Goal: Find specific page/section: Find specific page/section

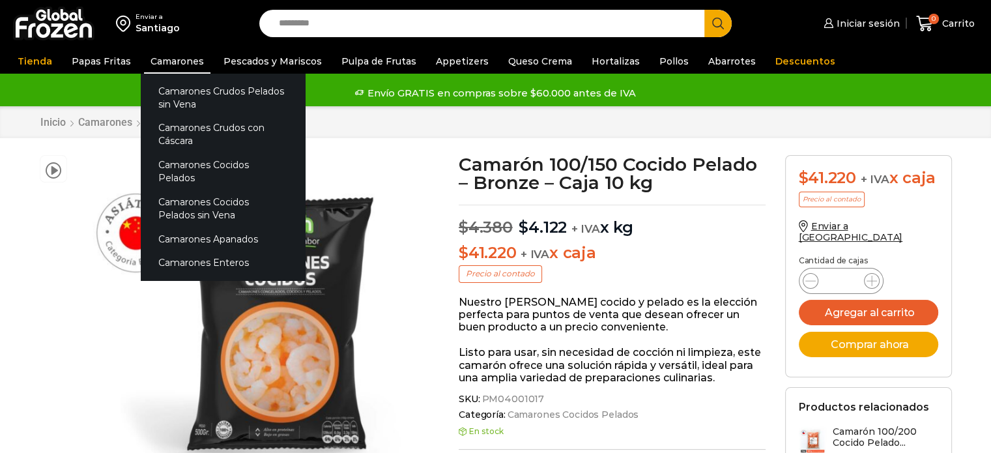
click at [170, 58] on link "Camarones" at bounding box center [177, 61] width 66 height 25
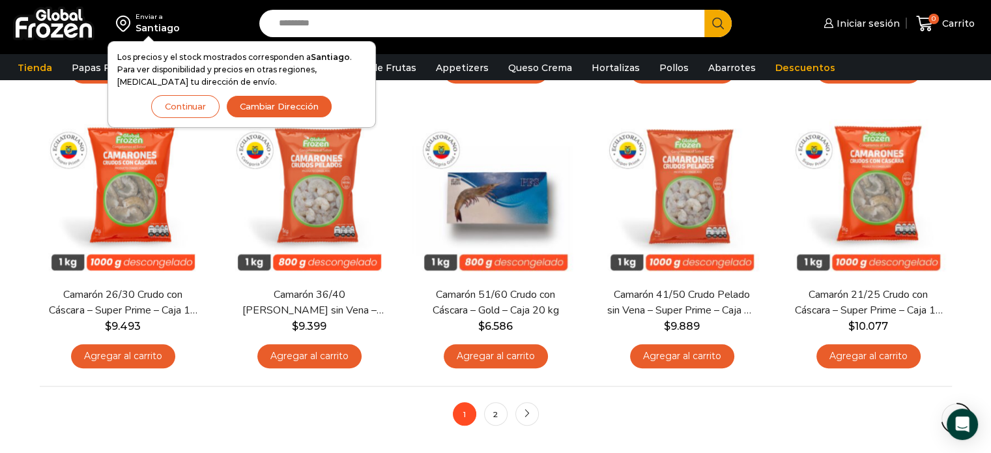
scroll to position [948, 0]
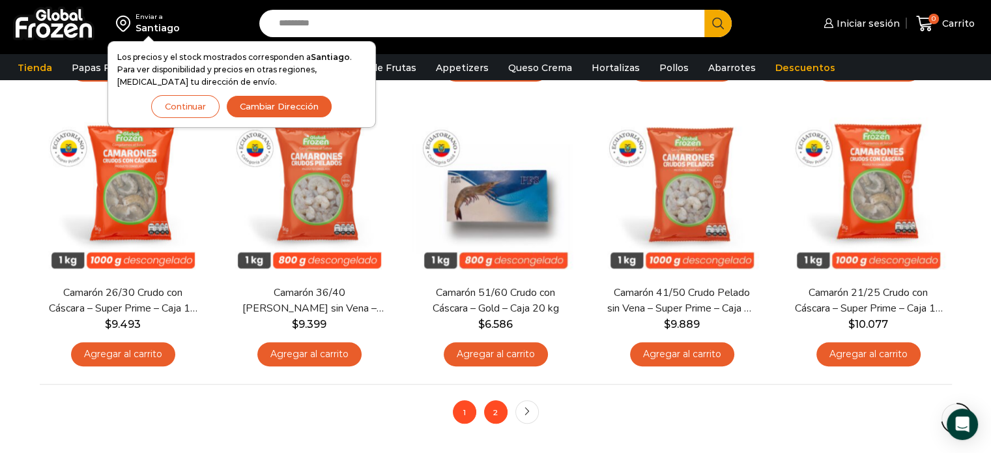
click at [492, 413] on link "2" at bounding box center [495, 411] width 23 height 23
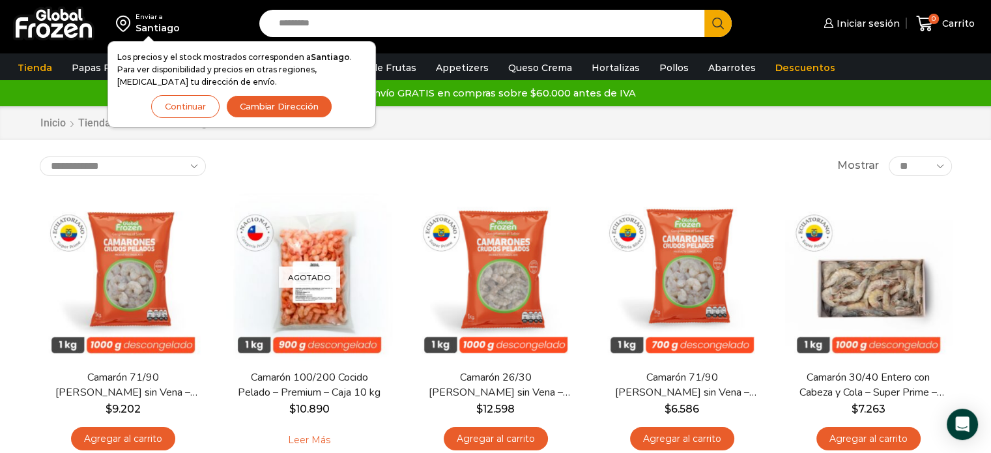
click at [181, 109] on button "Continuar" at bounding box center [185, 106] width 68 height 23
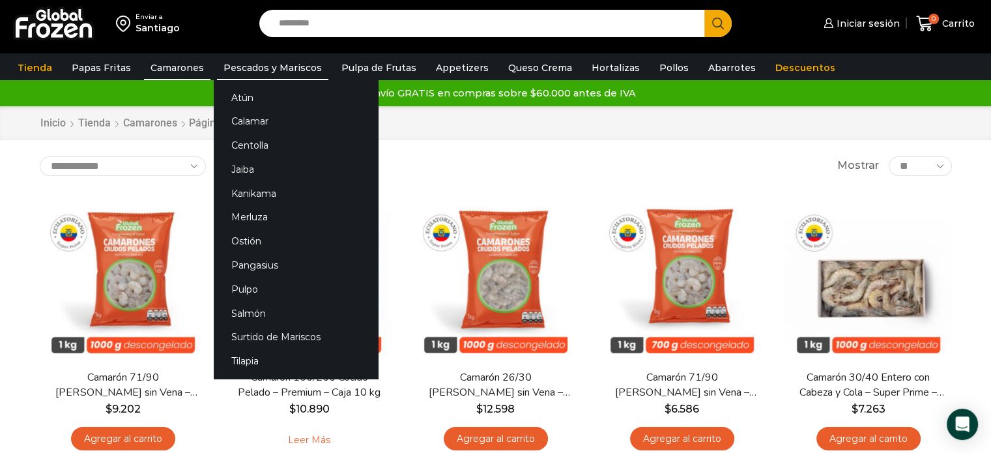
click at [242, 68] on link "Pescados y Mariscos" at bounding box center [272, 67] width 111 height 25
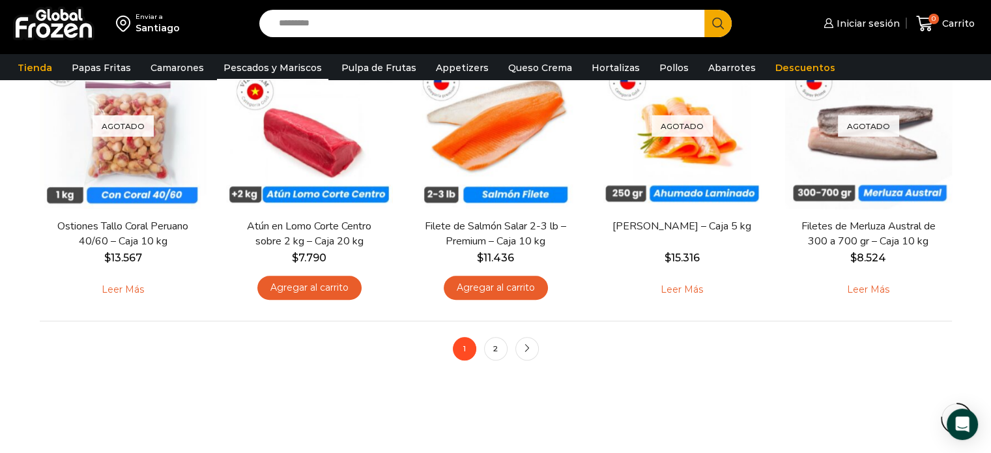
scroll to position [1022, 0]
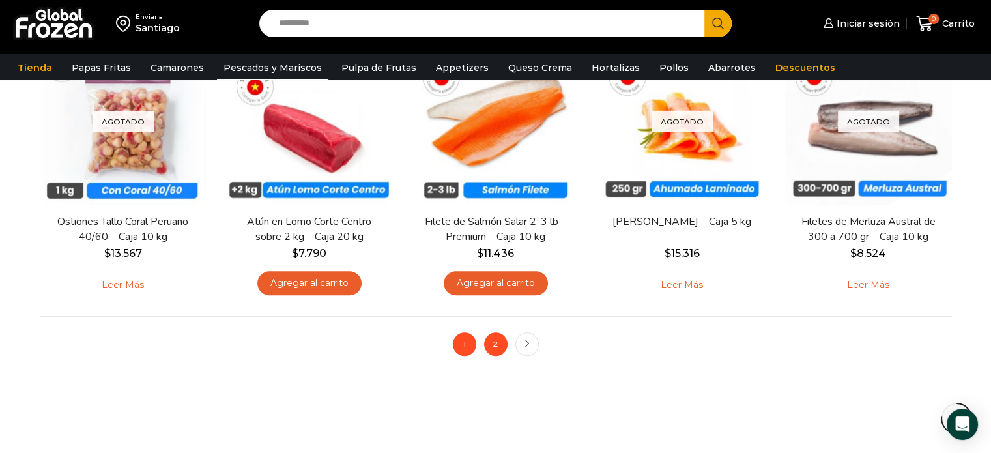
click at [494, 343] on link "2" at bounding box center [495, 343] width 23 height 23
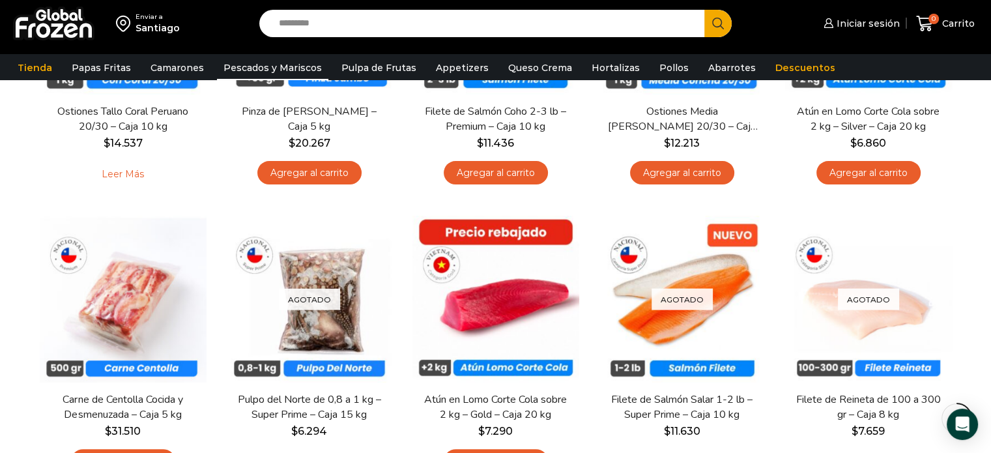
scroll to position [278, 0]
